Goal: Task Accomplishment & Management: Manage account settings

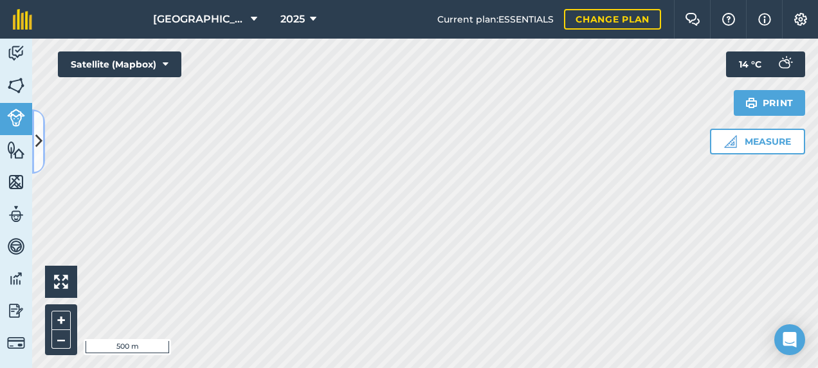
click at [44, 138] on button at bounding box center [38, 141] width 13 height 64
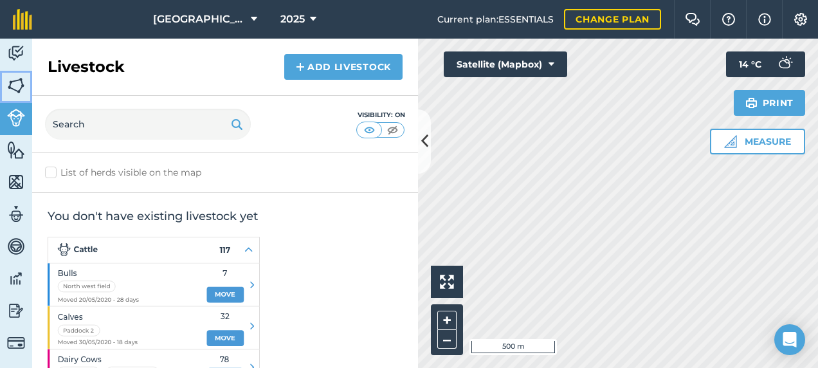
click at [17, 86] on img at bounding box center [16, 85] width 18 height 19
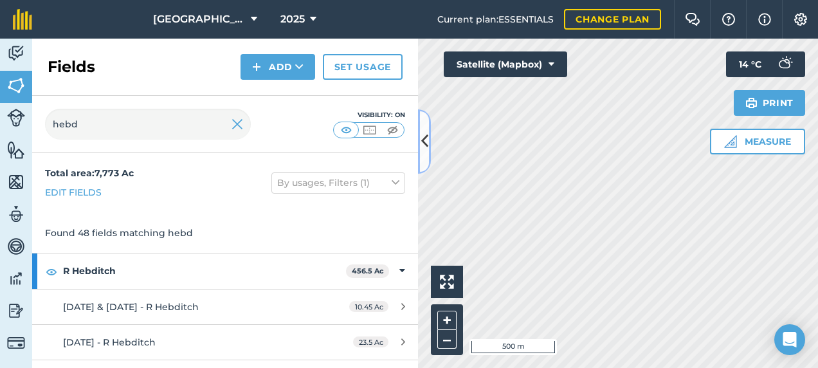
click at [425, 158] on button at bounding box center [424, 141] width 13 height 64
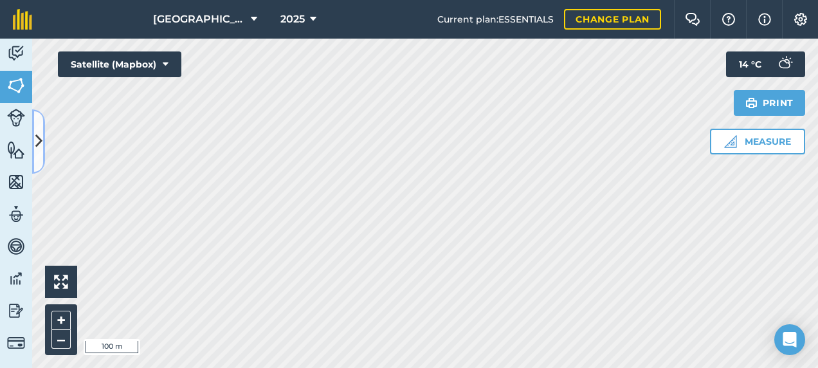
click at [39, 135] on icon at bounding box center [38, 141] width 7 height 23
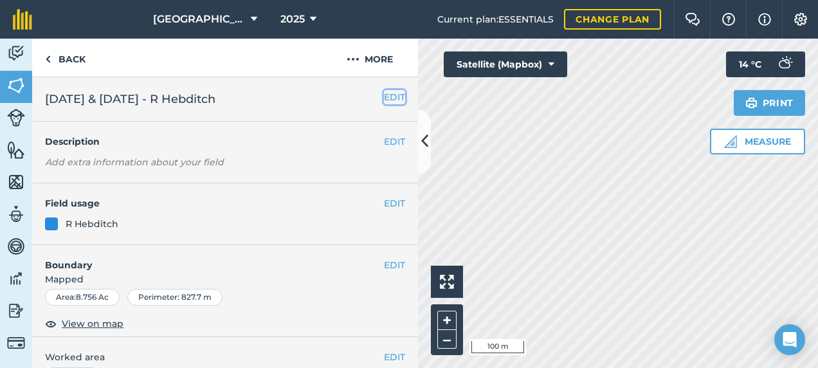
click at [387, 98] on button "EDIT" at bounding box center [394, 97] width 21 height 14
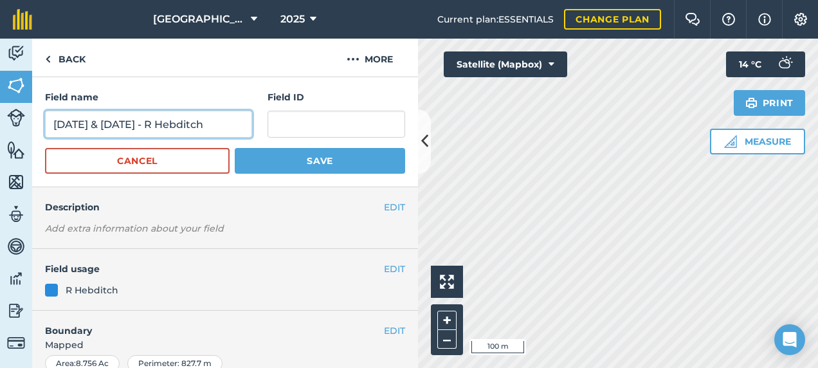
drag, startPoint x: 185, startPoint y: 122, endPoint x: 45, endPoint y: 129, distance: 140.4
click at [45, 129] on input "[DATE] & [DATE] - R Hebditch" at bounding box center [148, 124] width 207 height 27
type input "R Hebditch"
click at [235, 148] on button "Save" at bounding box center [320, 161] width 170 height 26
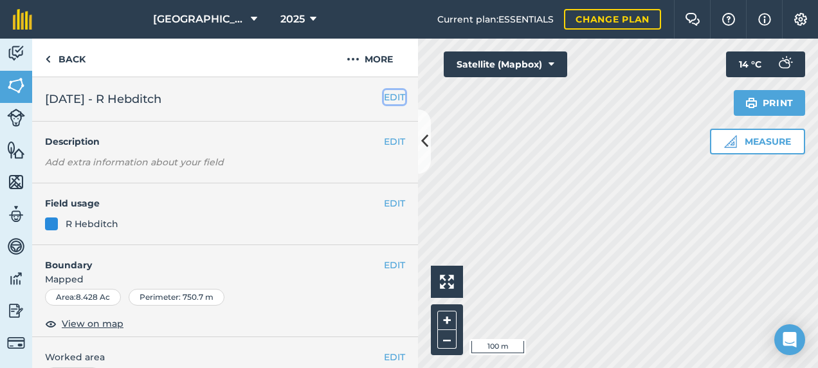
click at [384, 100] on button "EDIT" at bounding box center [394, 97] width 21 height 14
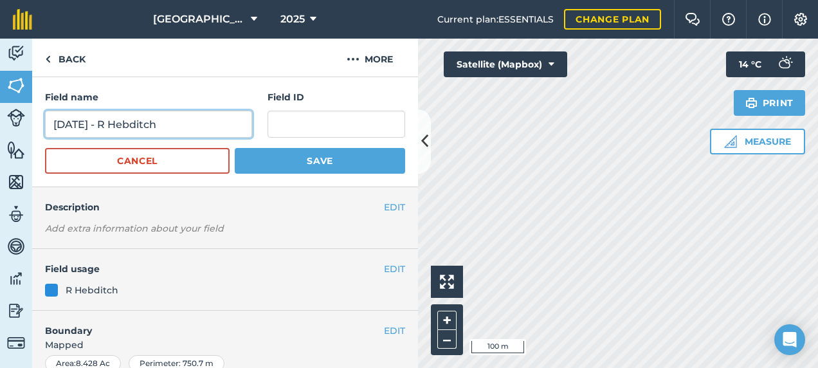
drag, startPoint x: 117, startPoint y: 119, endPoint x: 0, endPoint y: 112, distance: 117.3
click at [0, 117] on html "Footlands Farm 2025 Current plan : ESSENTIALS Change plan Farm Chat Help Info S…" at bounding box center [409, 184] width 818 height 368
type input "R Hebditch"
click at [235, 148] on button "Save" at bounding box center [320, 161] width 170 height 26
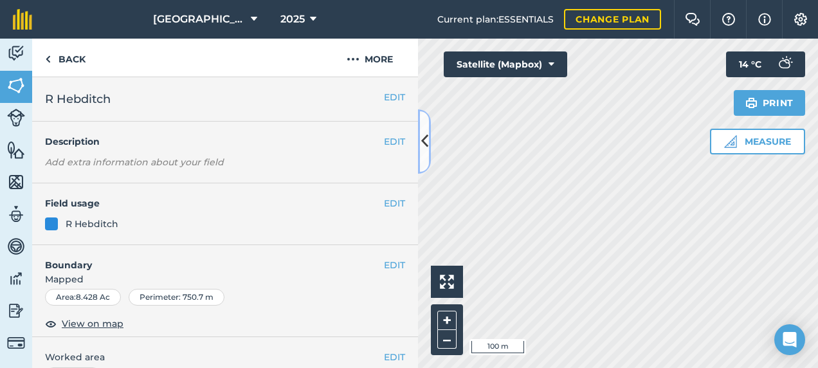
click at [422, 152] on icon at bounding box center [424, 141] width 7 height 23
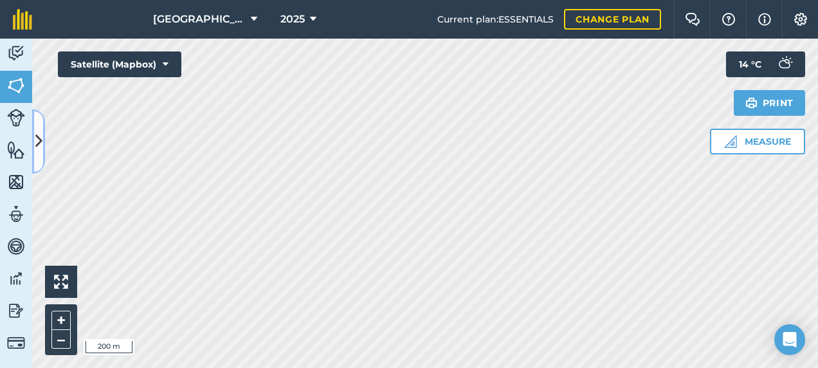
click at [43, 140] on button at bounding box center [38, 141] width 13 height 64
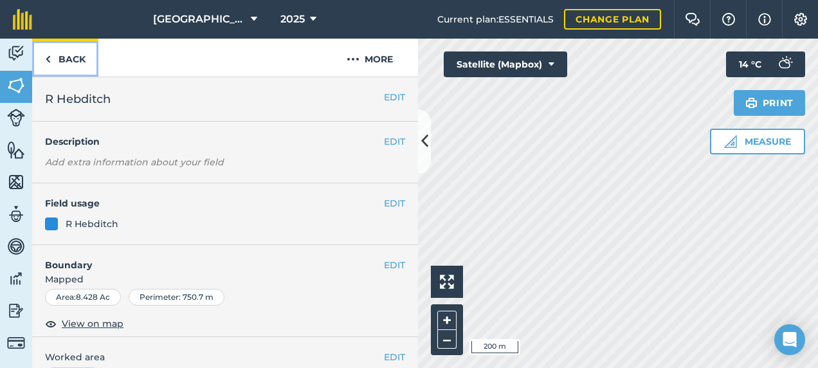
click at [63, 53] on link "Back" at bounding box center [65, 58] width 66 height 38
click at [59, 55] on link "Back" at bounding box center [65, 58] width 66 height 38
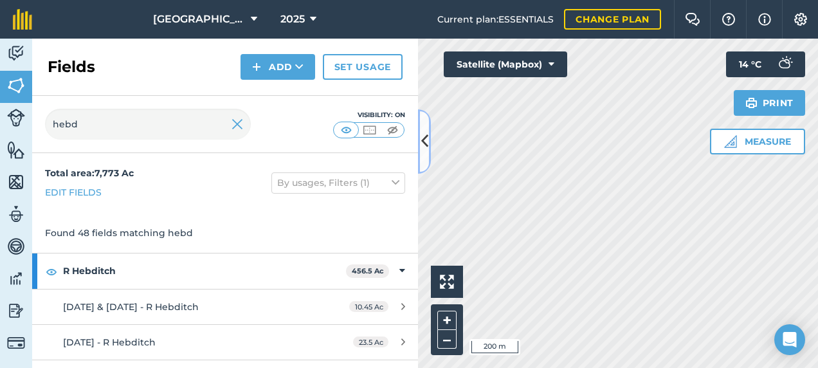
click at [421, 125] on button at bounding box center [424, 141] width 13 height 64
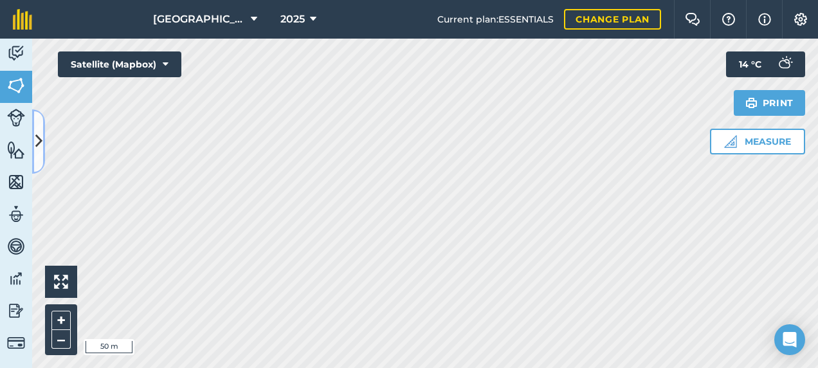
click at [36, 129] on button at bounding box center [38, 141] width 13 height 64
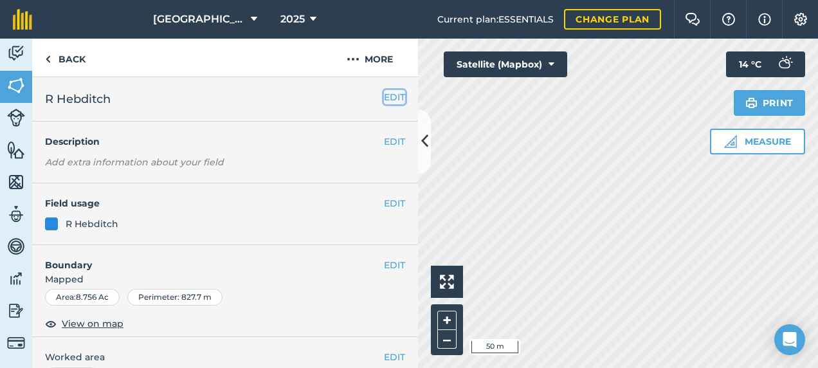
click at [384, 96] on button "EDIT" at bounding box center [394, 97] width 21 height 14
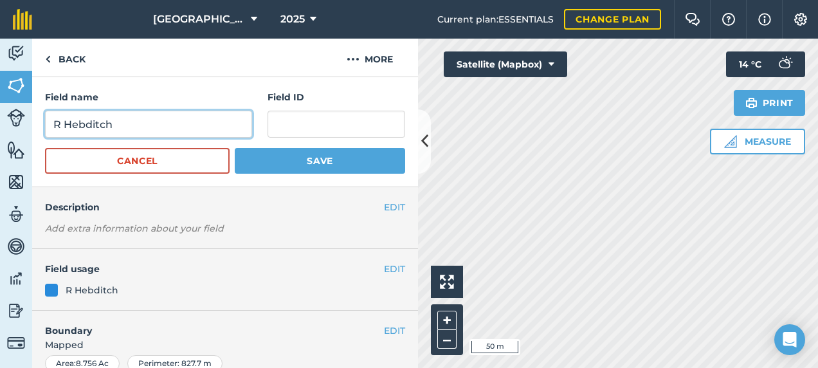
click at [158, 119] on input "R Hebditch" at bounding box center [148, 124] width 207 height 27
type input "R Hebditch ([PERSON_NAME])"
click at [235, 148] on button "Save" at bounding box center [320, 161] width 170 height 26
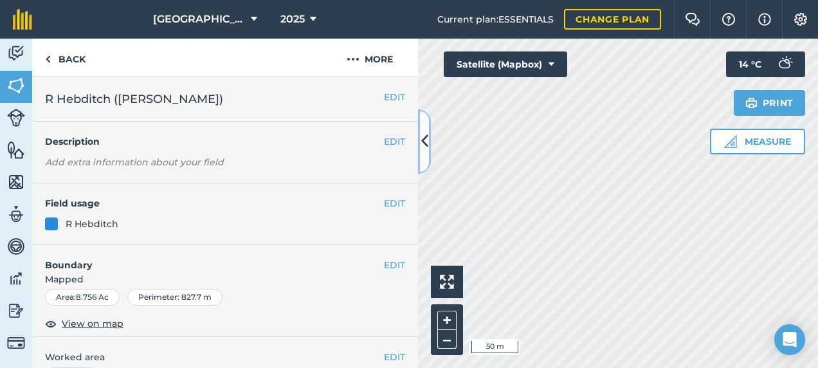
click at [426, 162] on button at bounding box center [424, 141] width 13 height 64
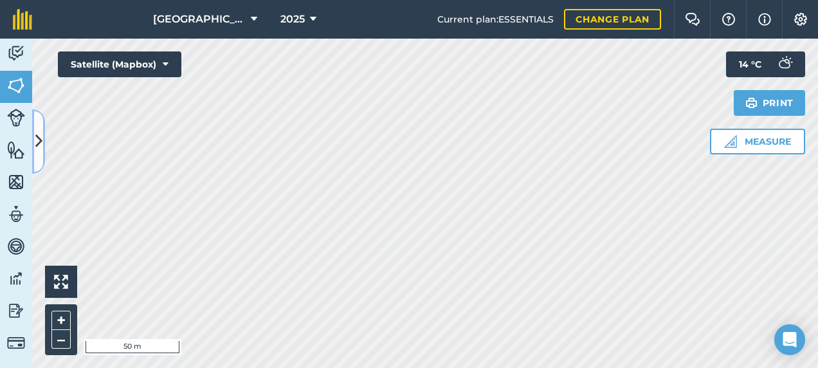
click at [42, 125] on button at bounding box center [38, 141] width 13 height 64
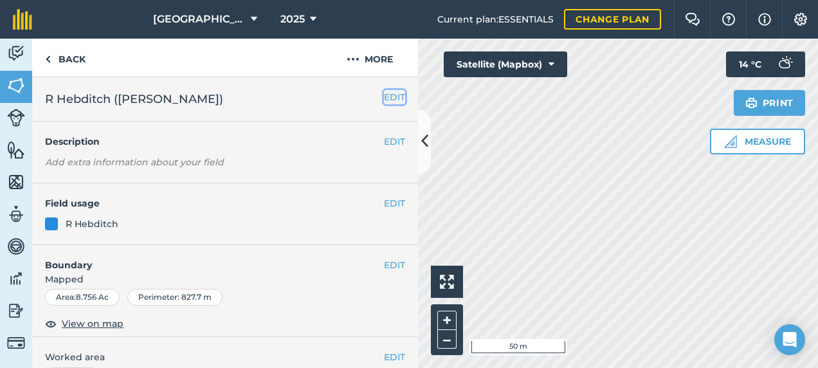
click at [384, 95] on button "EDIT" at bounding box center [394, 97] width 21 height 14
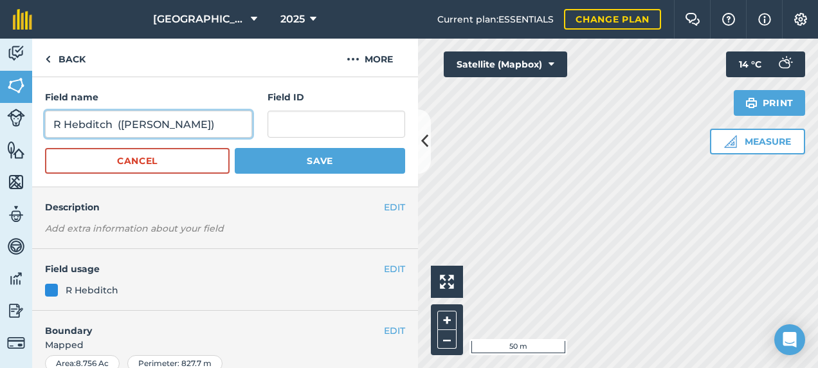
click at [151, 125] on input "R Hebditch ([PERSON_NAME])" at bounding box center [148, 124] width 207 height 27
type input "R Hebditch ([PERSON_NAME] = 9.4 acres)"
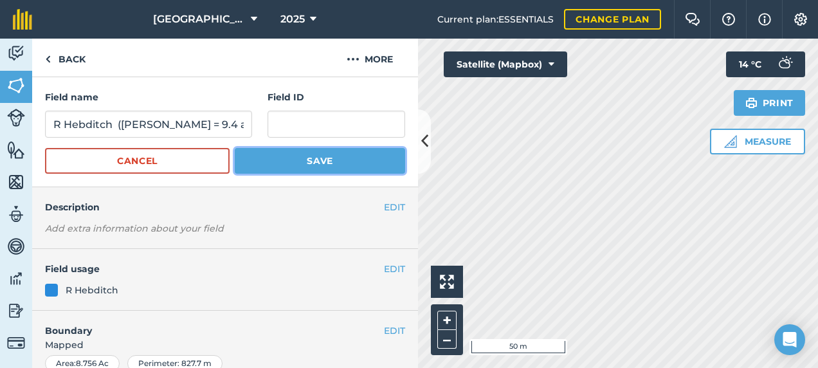
click at [311, 158] on button "Save" at bounding box center [320, 161] width 170 height 26
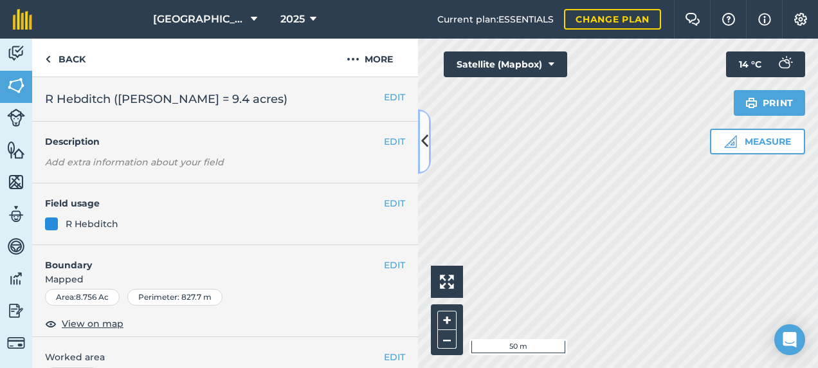
click at [428, 147] on button at bounding box center [424, 141] width 13 height 64
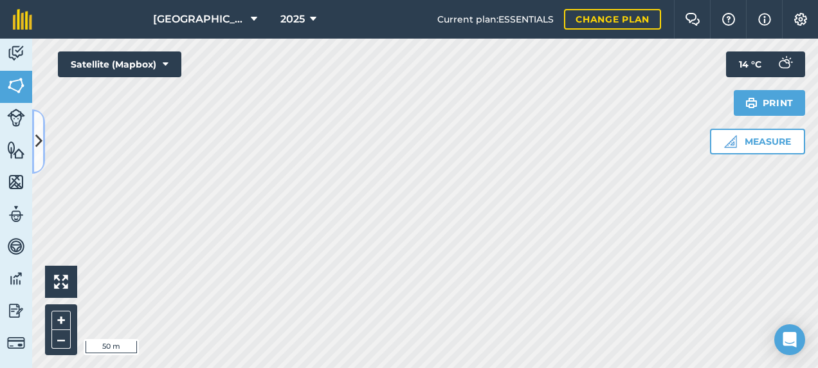
click at [37, 134] on icon at bounding box center [38, 141] width 7 height 23
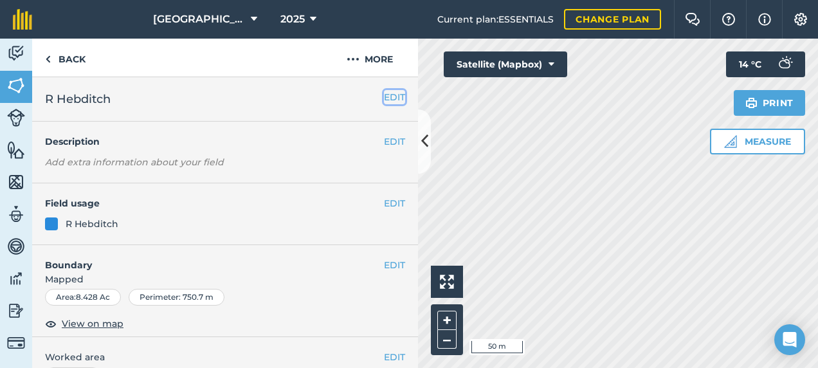
click at [384, 100] on button "EDIT" at bounding box center [394, 97] width 21 height 14
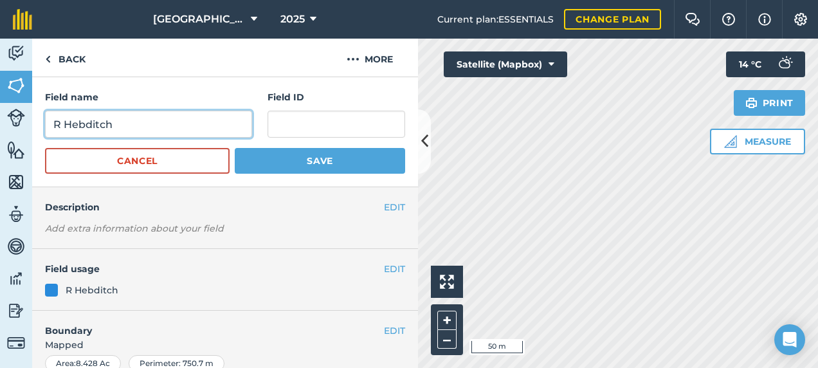
click at [121, 127] on input "R Hebditch" at bounding box center [148, 124] width 207 height 27
click at [198, 124] on input "R Hebditch (Nick =" at bounding box center [148, 124] width 207 height 27
click at [55, 125] on input "Hebditch (Nick =" at bounding box center [148, 124] width 207 height 27
click at [197, 124] on input "R Hebditch (Nick =" at bounding box center [148, 124] width 207 height 27
type input "R Hebditch (Nick = 8.24 acres)"
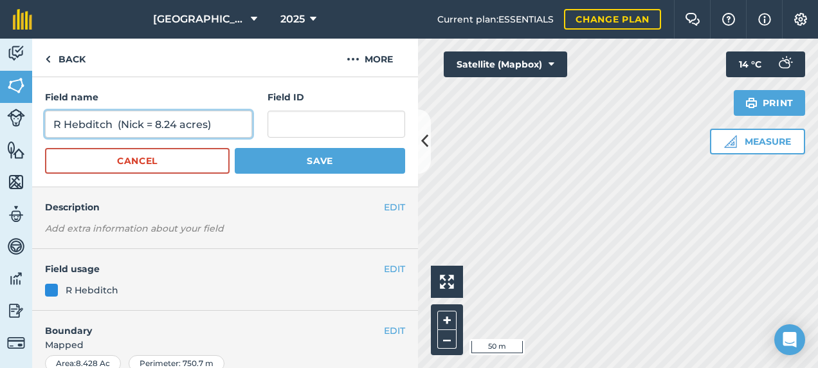
click at [235, 148] on button "Save" at bounding box center [320, 161] width 170 height 26
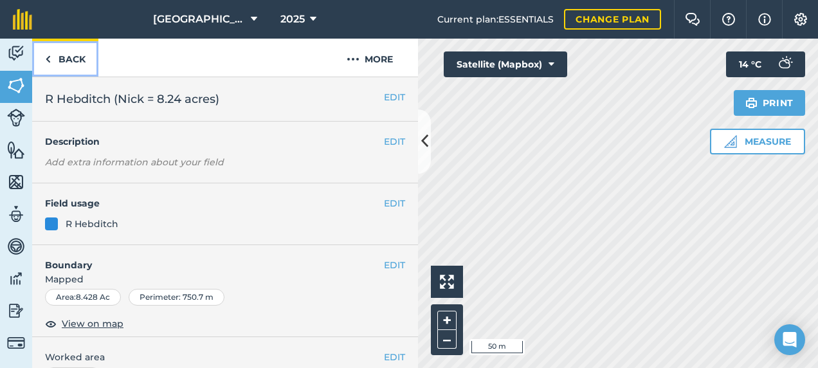
click at [53, 54] on link "Back" at bounding box center [65, 58] width 66 height 38
